Goal: Task Accomplishment & Management: Use online tool/utility

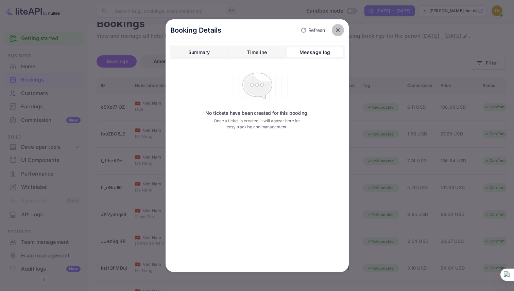
click at [338, 31] on icon "close" at bounding box center [338, 30] width 4 height 4
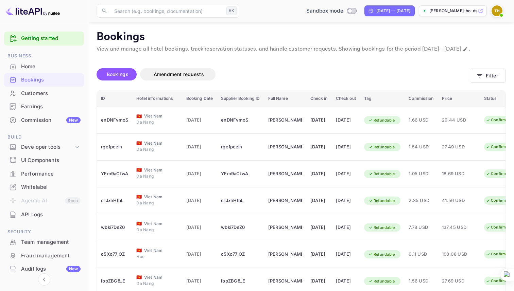
scroll to position [13, 0]
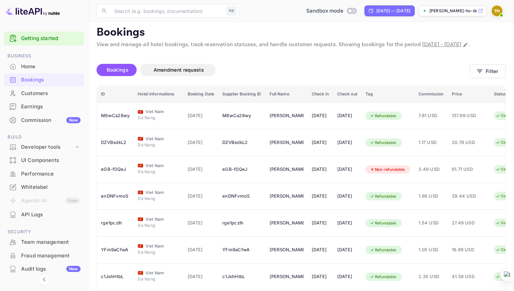
scroll to position [5, 0]
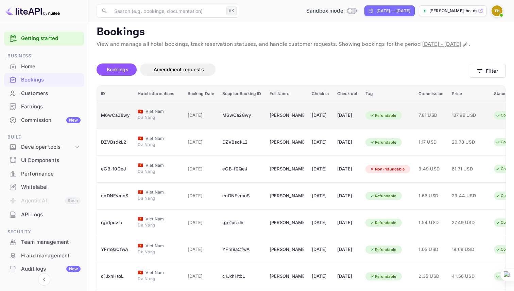
click at [476, 119] on span "137.99 USD" at bounding box center [468, 115] width 34 height 7
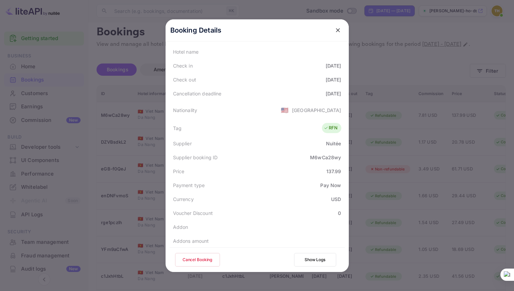
scroll to position [165, 0]
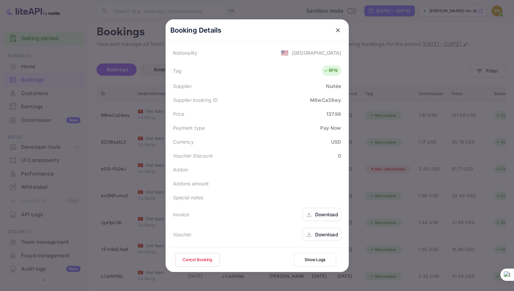
click at [317, 216] on div "Download" at bounding box center [326, 214] width 23 height 7
click at [387, 68] on div at bounding box center [257, 145] width 514 height 291
